Goal: Transaction & Acquisition: Book appointment/travel/reservation

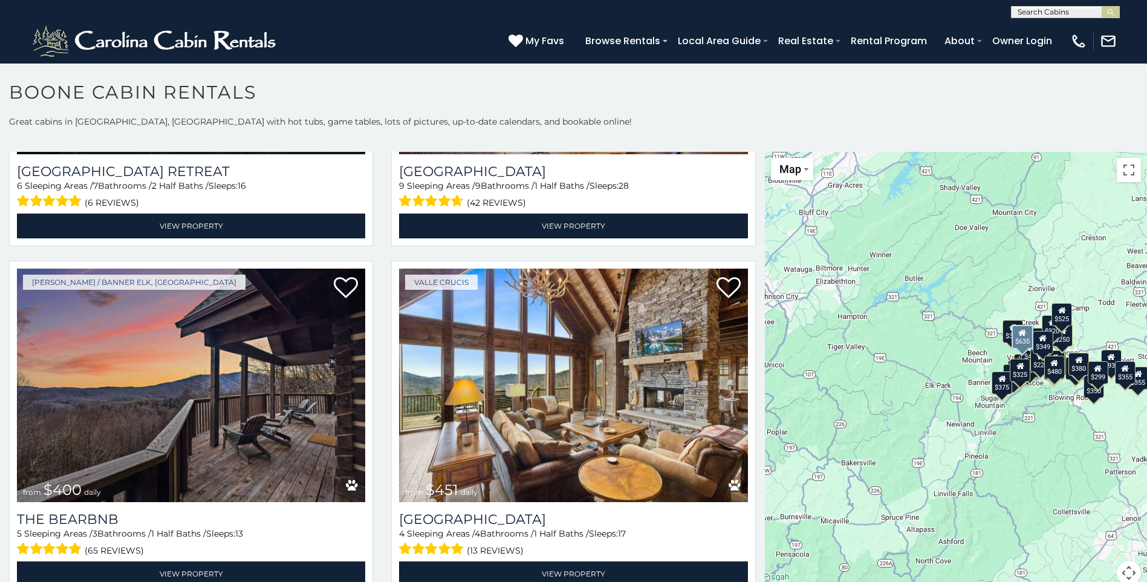
scroll to position [1330, 0]
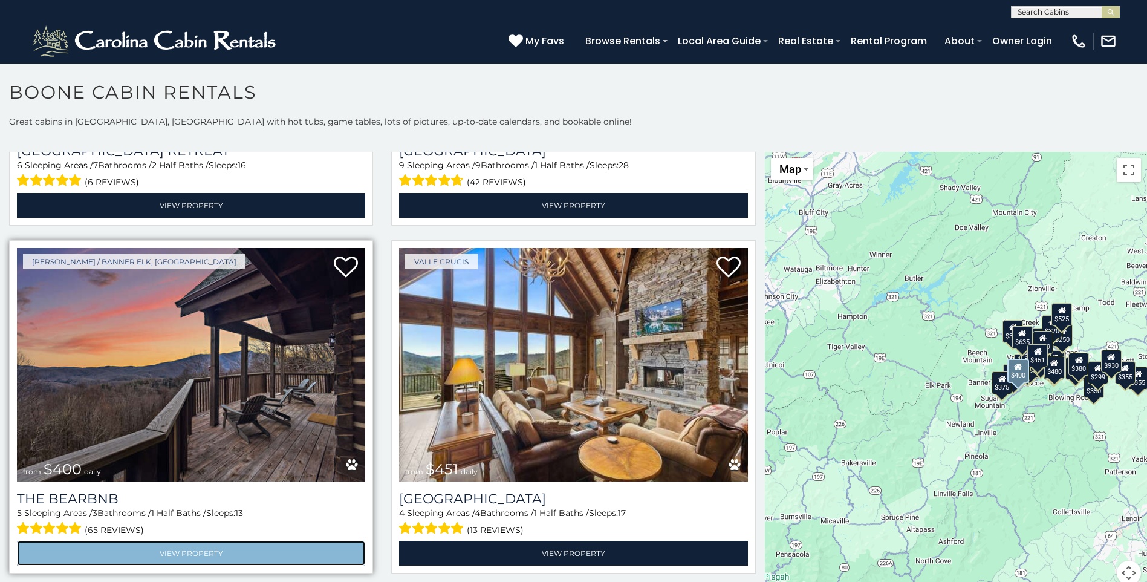
click at [244, 541] on link "View Property" at bounding box center [191, 553] width 348 height 25
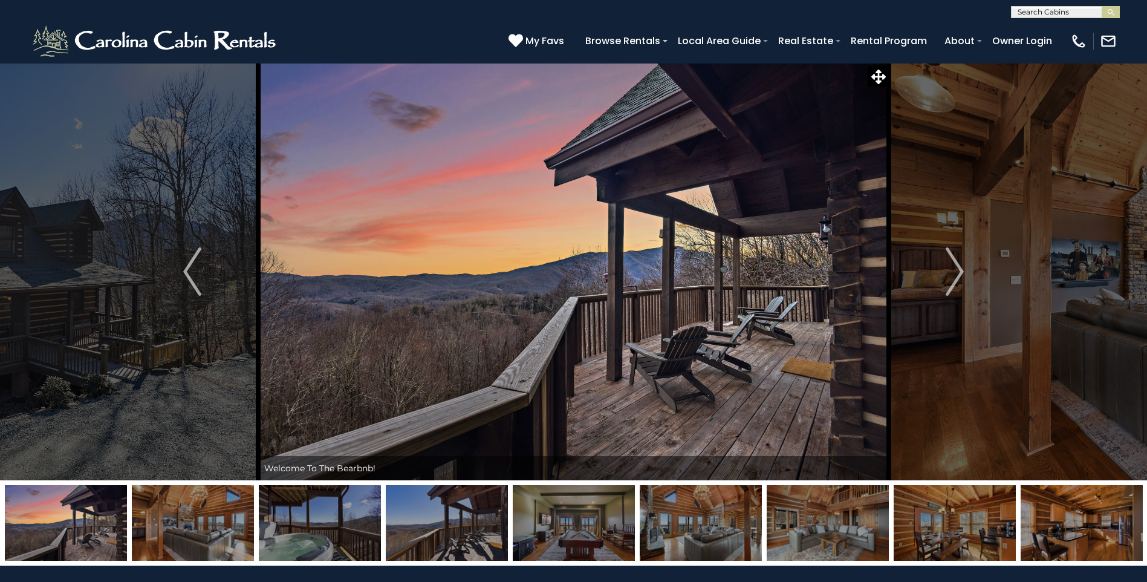
click at [220, 521] on img at bounding box center [193, 523] width 122 height 76
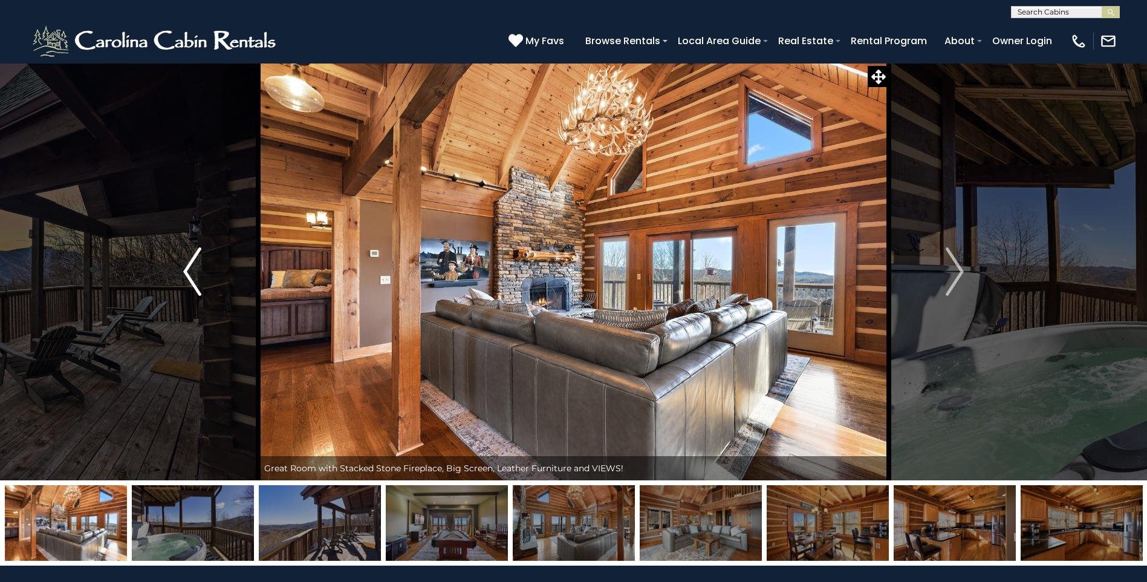
click at [192, 271] on img "Previous" at bounding box center [192, 271] width 18 height 48
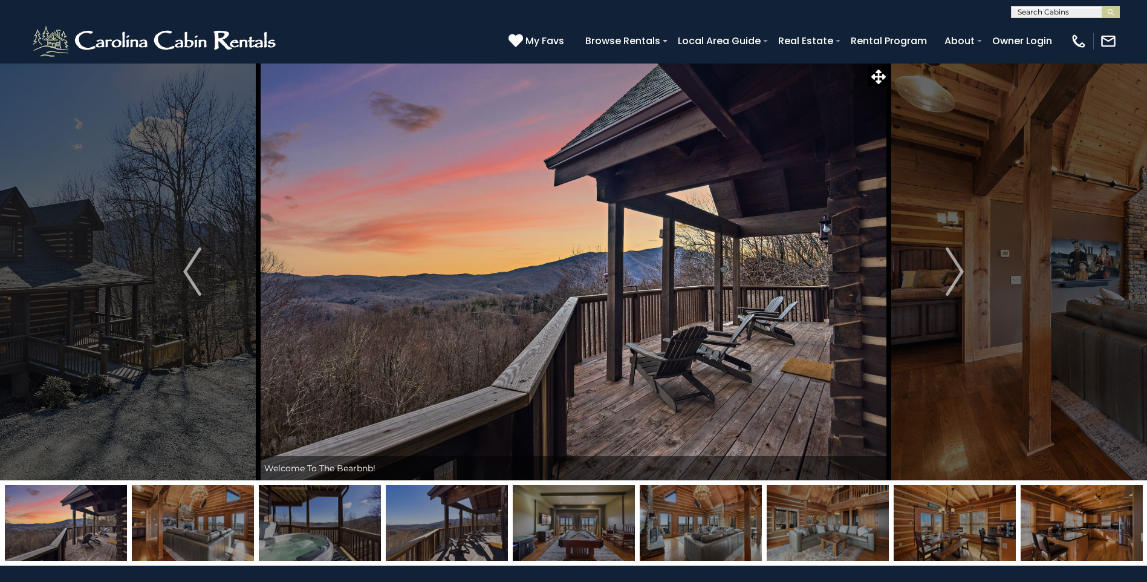
click at [219, 526] on img at bounding box center [193, 523] width 122 height 76
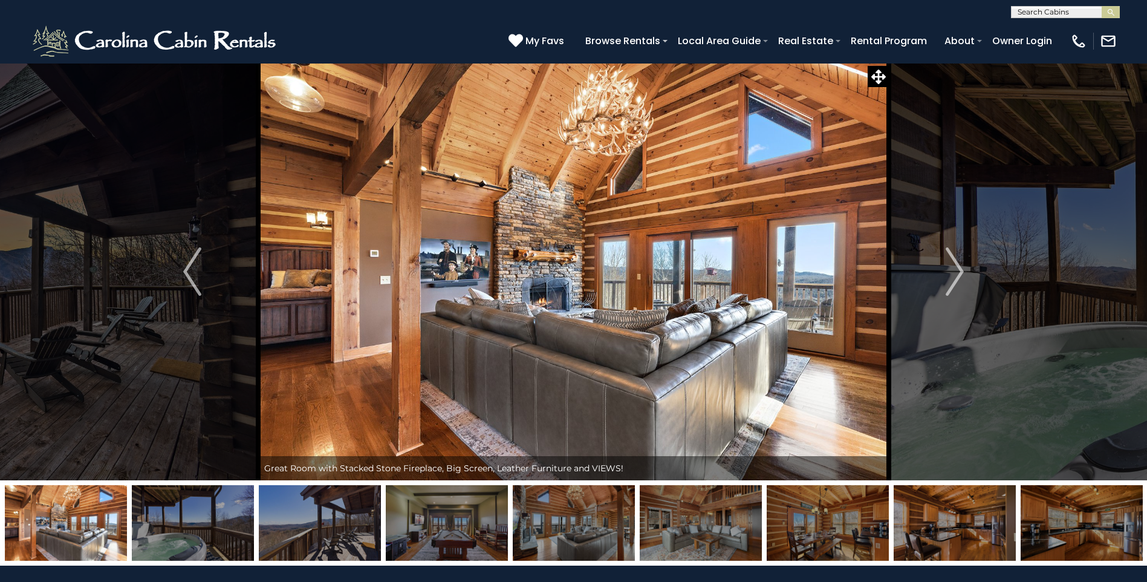
click at [214, 526] on img at bounding box center [193, 523] width 122 height 76
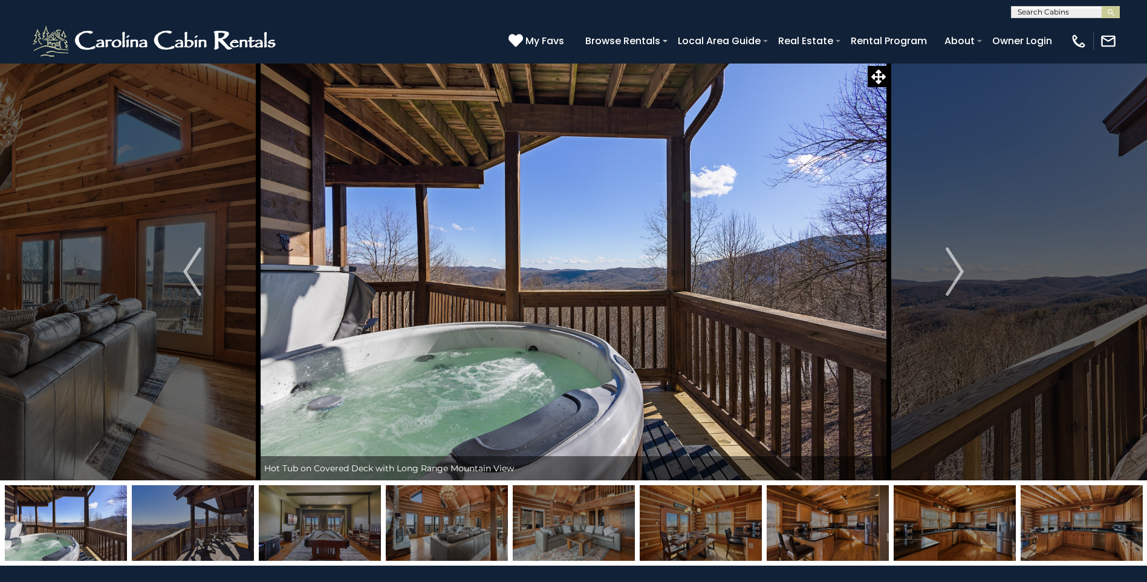
click at [214, 526] on img at bounding box center [193, 523] width 122 height 76
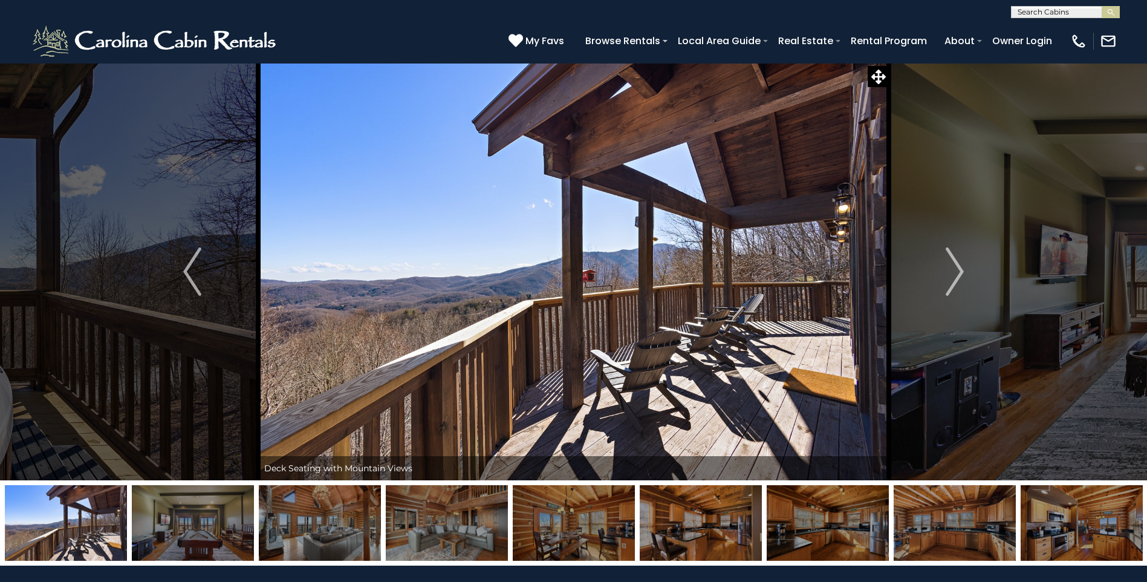
click at [214, 526] on img at bounding box center [193, 523] width 122 height 76
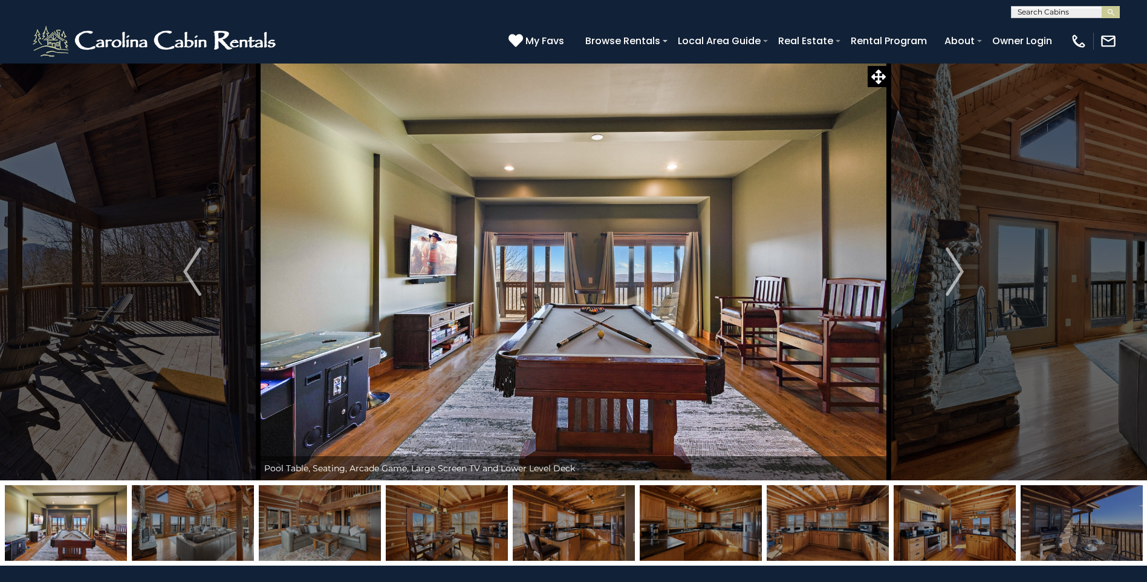
click at [214, 526] on img at bounding box center [193, 523] width 122 height 76
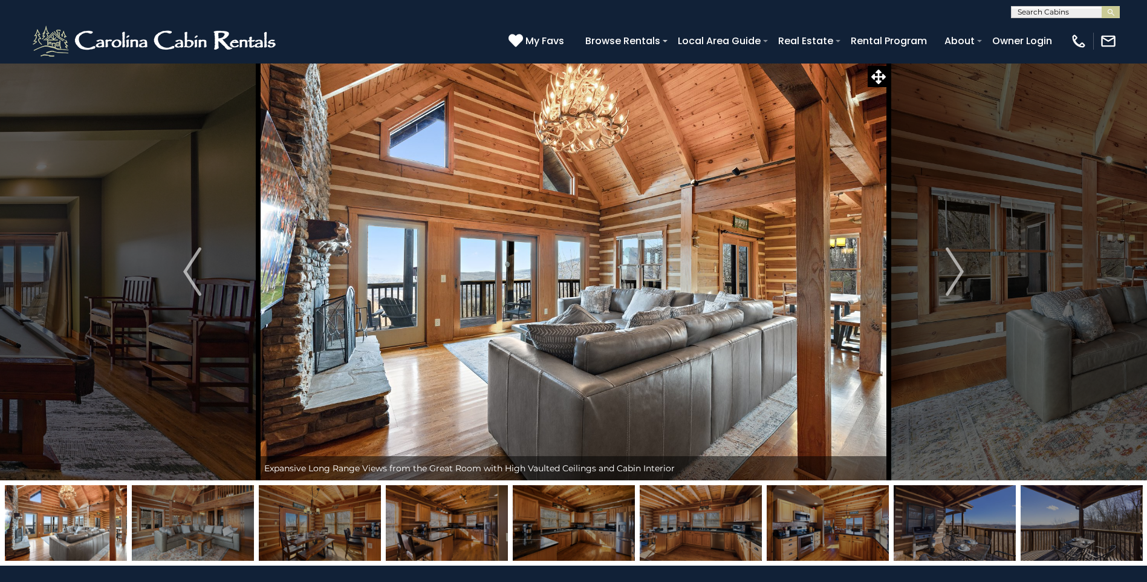
click at [214, 526] on img at bounding box center [193, 523] width 122 height 76
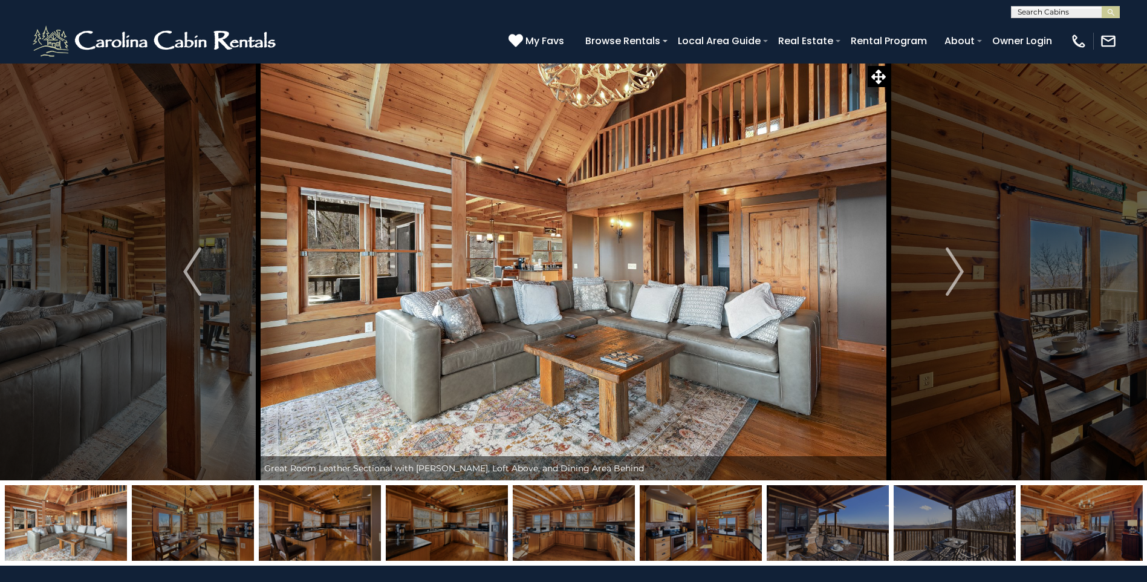
click at [214, 526] on img at bounding box center [193, 523] width 122 height 76
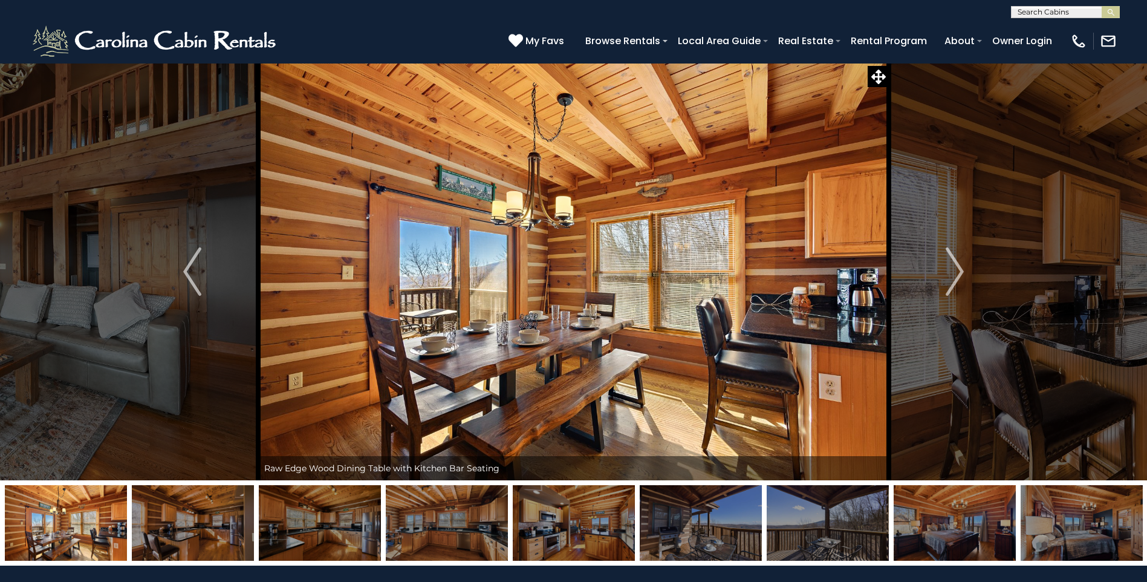
click at [214, 526] on img at bounding box center [193, 523] width 122 height 76
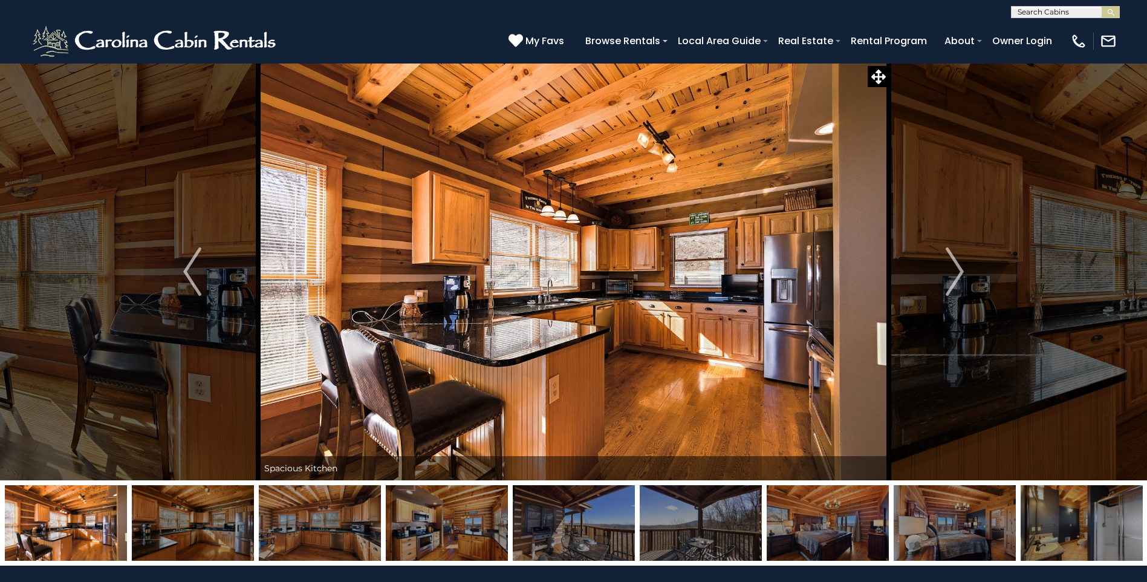
click at [214, 526] on img at bounding box center [193, 523] width 122 height 76
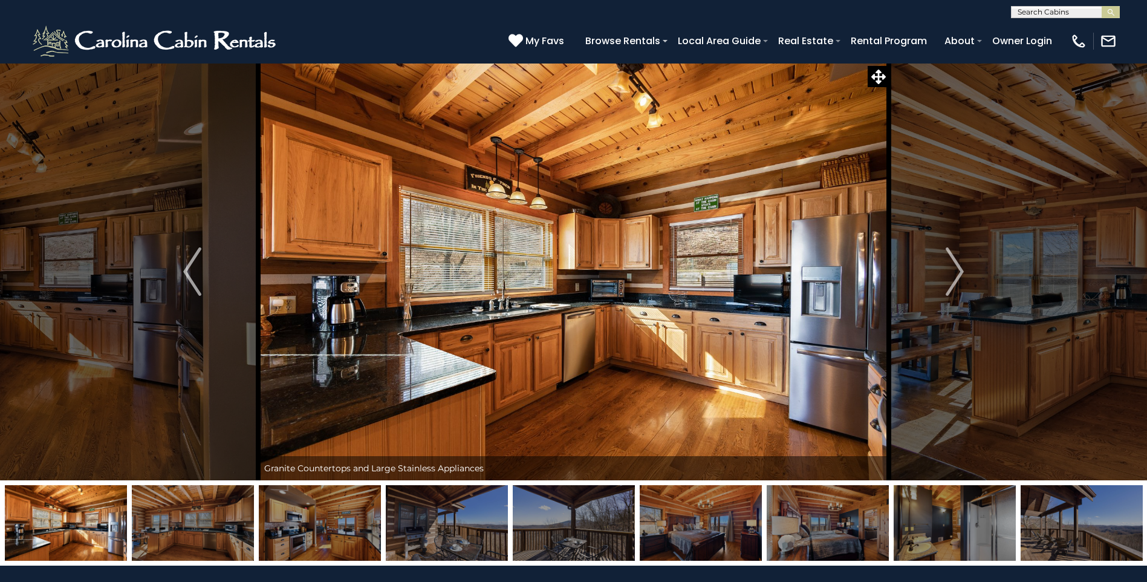
click at [214, 526] on img at bounding box center [193, 523] width 122 height 76
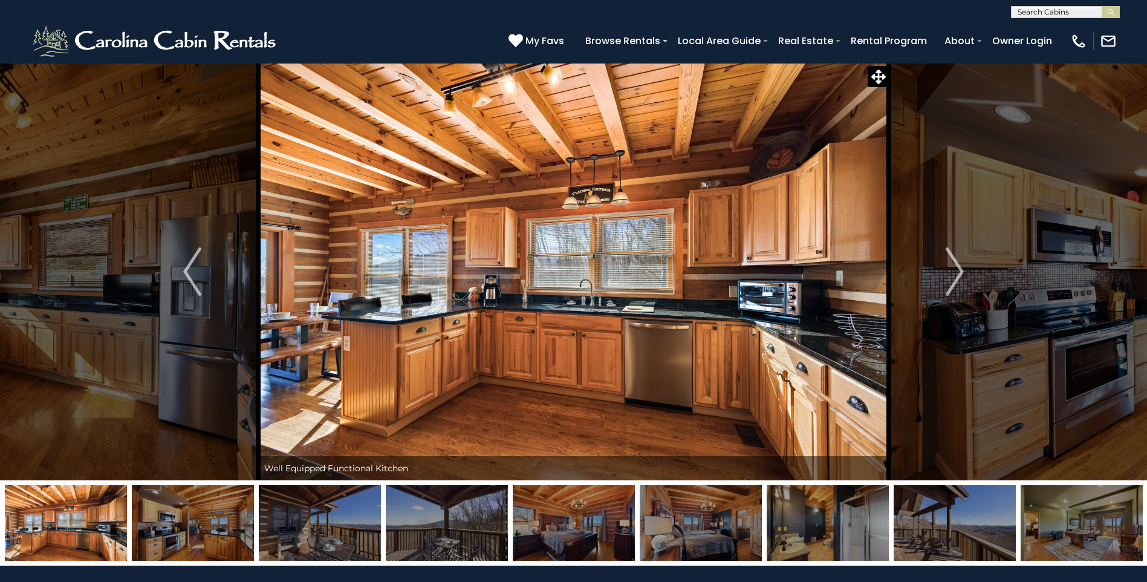
click at [214, 526] on img at bounding box center [193, 523] width 122 height 76
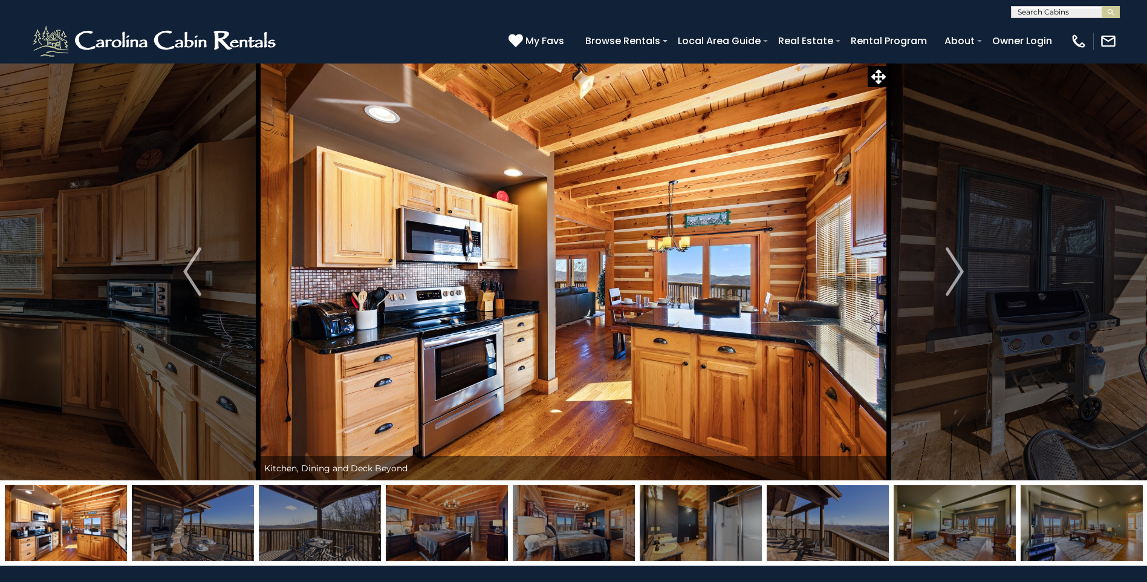
click at [214, 526] on img at bounding box center [193, 523] width 122 height 76
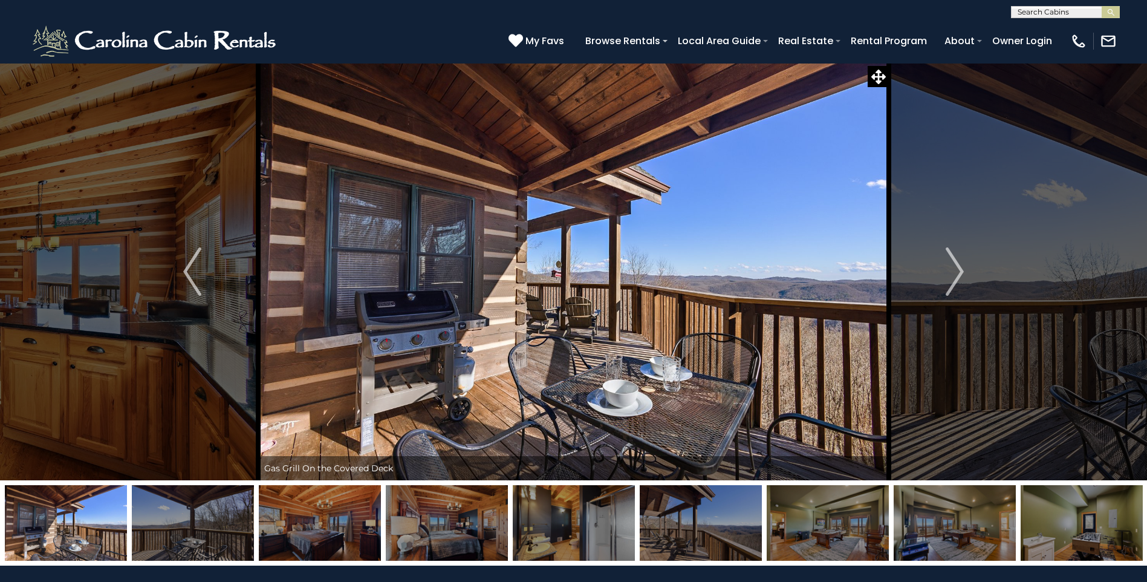
click at [214, 526] on img at bounding box center [193, 523] width 122 height 76
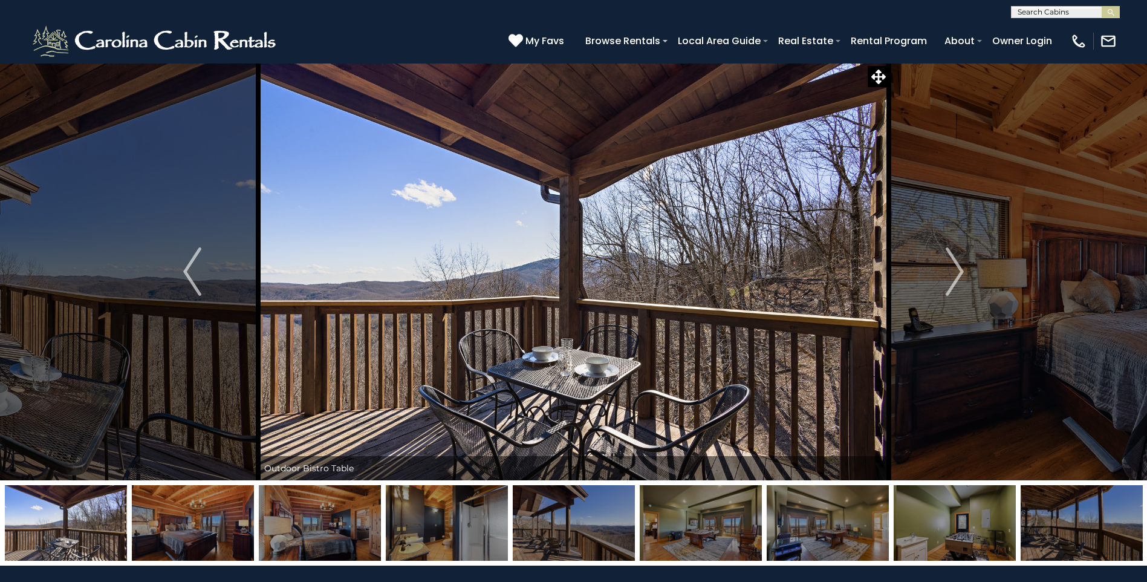
click at [214, 526] on img at bounding box center [193, 523] width 122 height 76
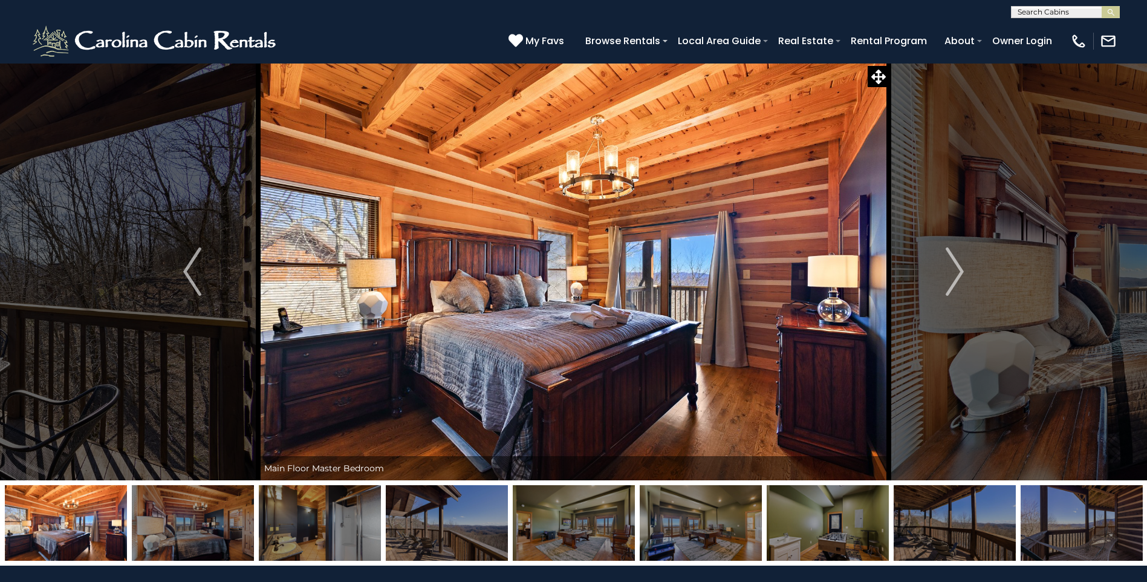
click at [214, 526] on img at bounding box center [193, 523] width 122 height 76
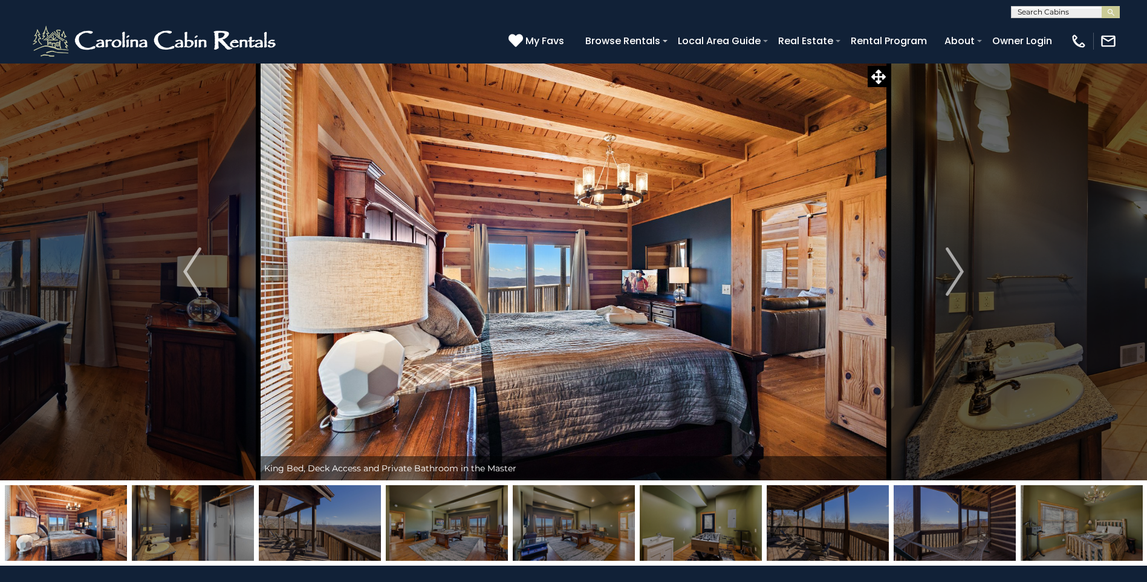
click at [214, 526] on img at bounding box center [193, 523] width 122 height 76
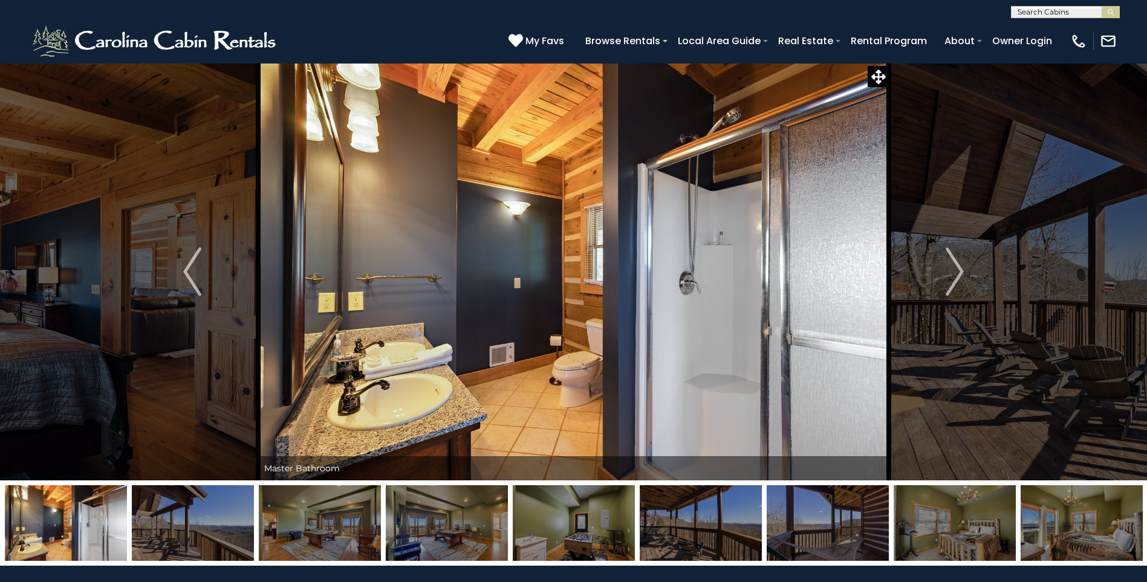
click at [214, 526] on img at bounding box center [193, 523] width 122 height 76
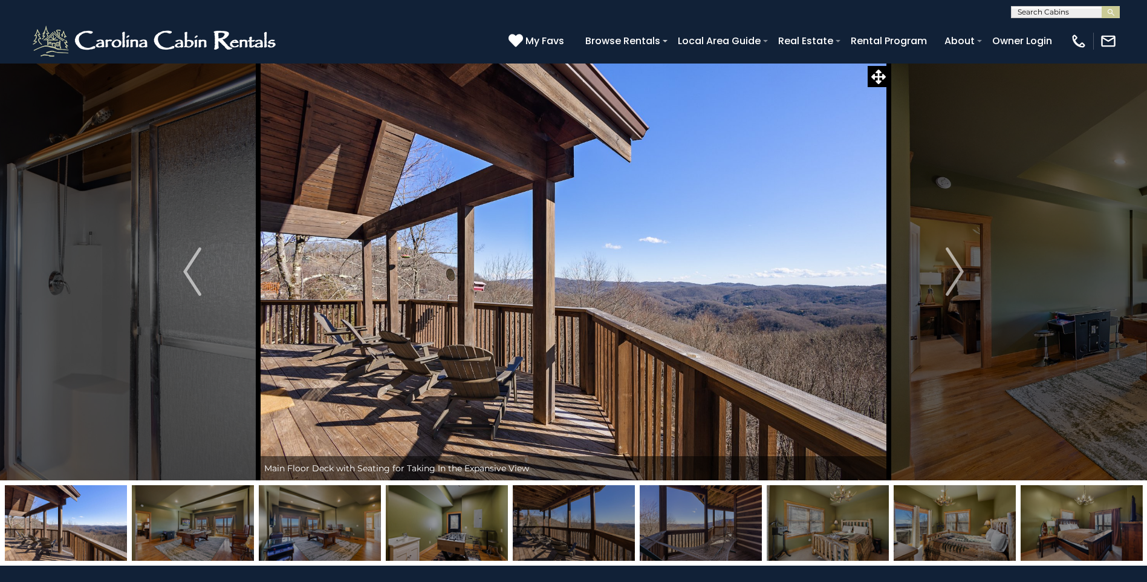
click at [302, 530] on img at bounding box center [320, 523] width 122 height 76
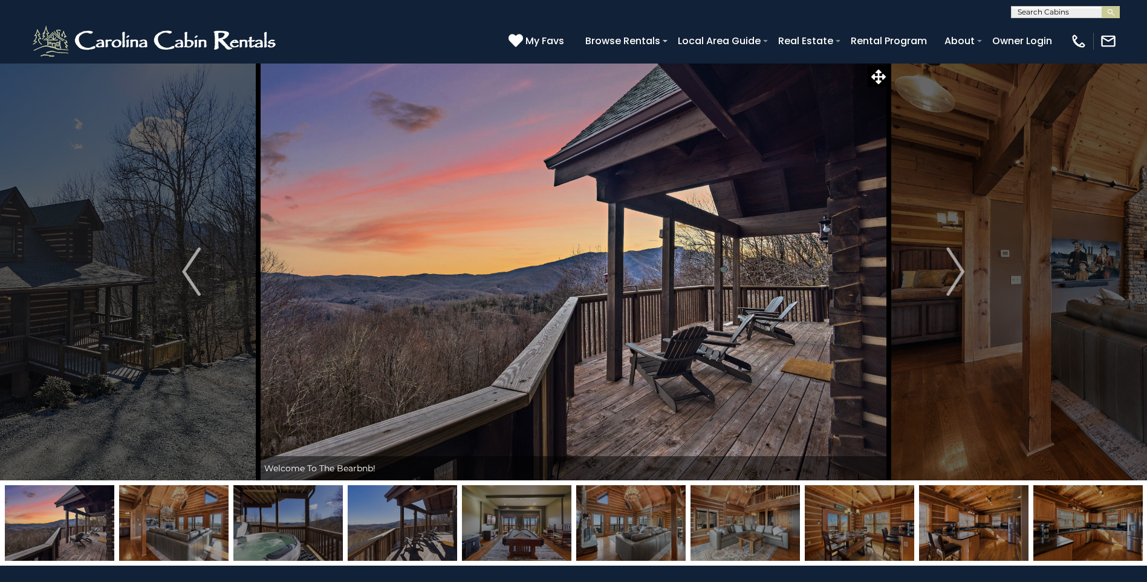
click at [1082, 529] on img at bounding box center [1087, 523] width 109 height 76
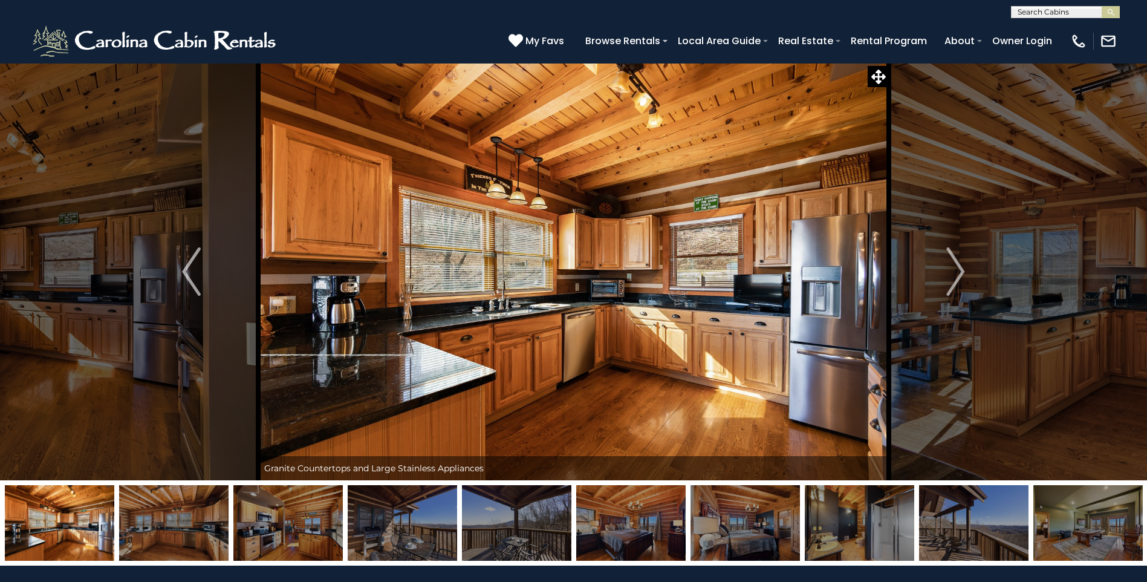
click at [1081, 529] on img at bounding box center [1087, 523] width 109 height 76
